Goal: Information Seeking & Learning: Check status

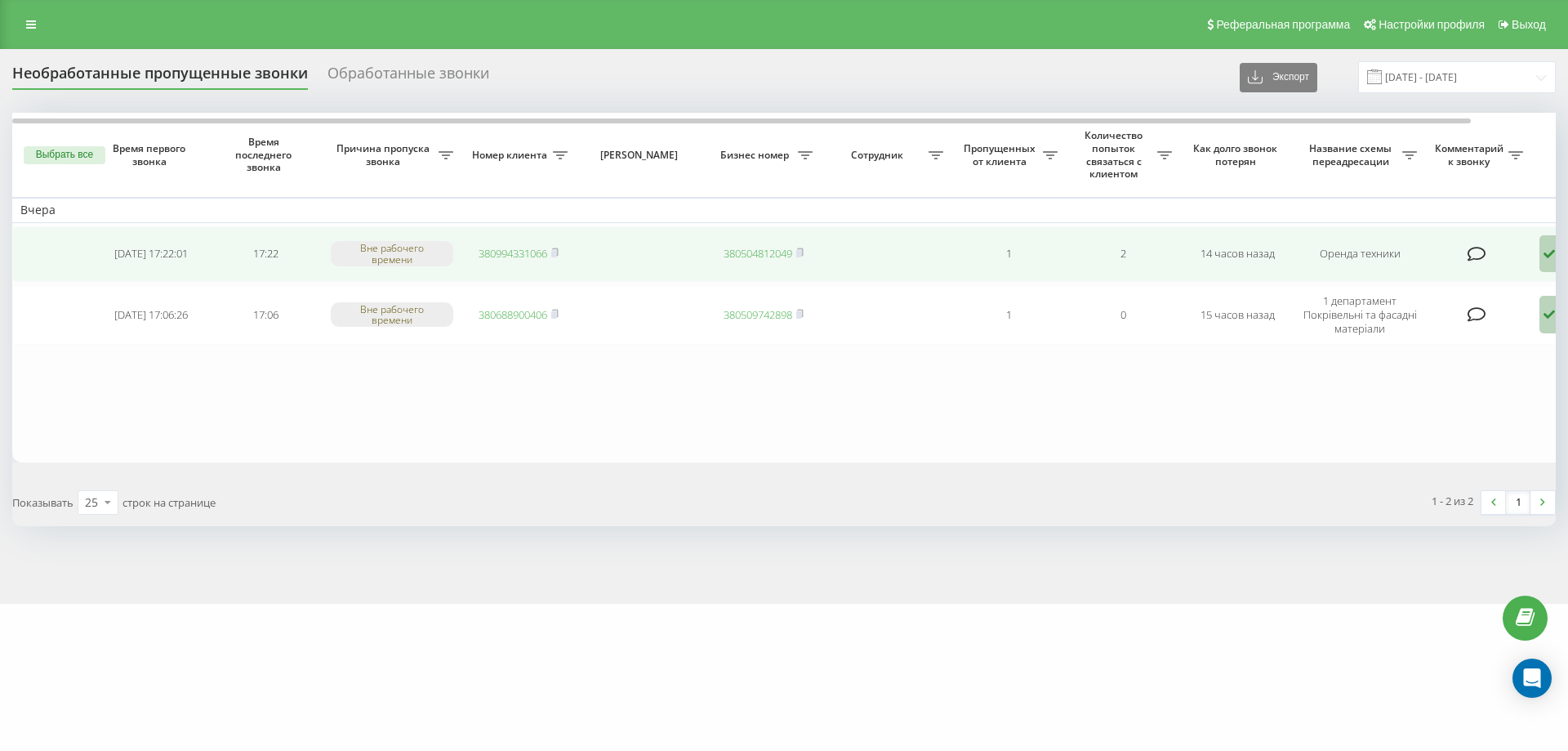
click at [1552, 265] on icon at bounding box center [1549, 254] width 20 height 38
click at [1505, 289] on div "Не удалось связаться" at bounding box center [1476, 288] width 313 height 30
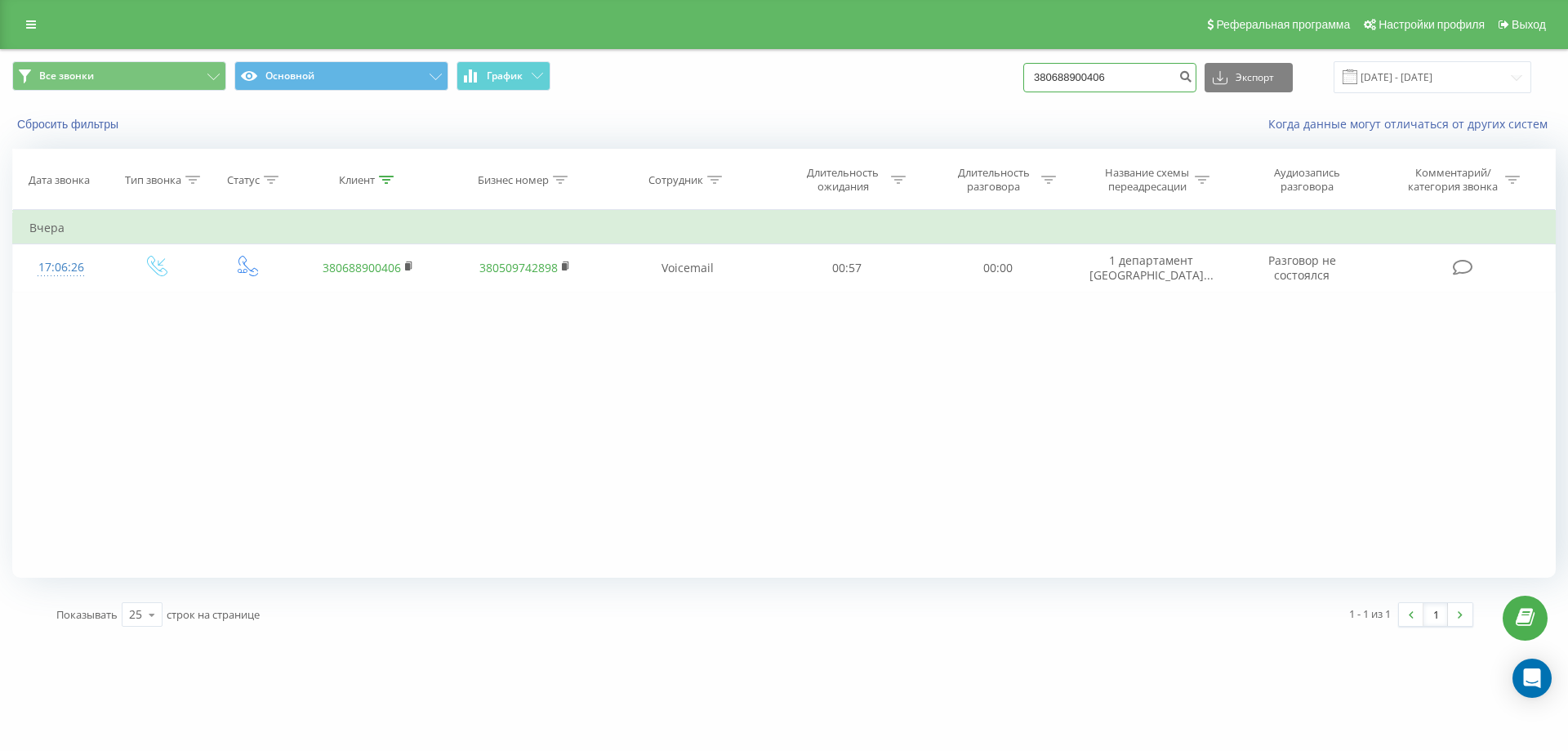
click at [1176, 77] on input "380688900406" at bounding box center [1110, 77] width 173 height 30
paste input "99433106"
type input "380994331066"
